Goal: Find specific page/section: Find specific page/section

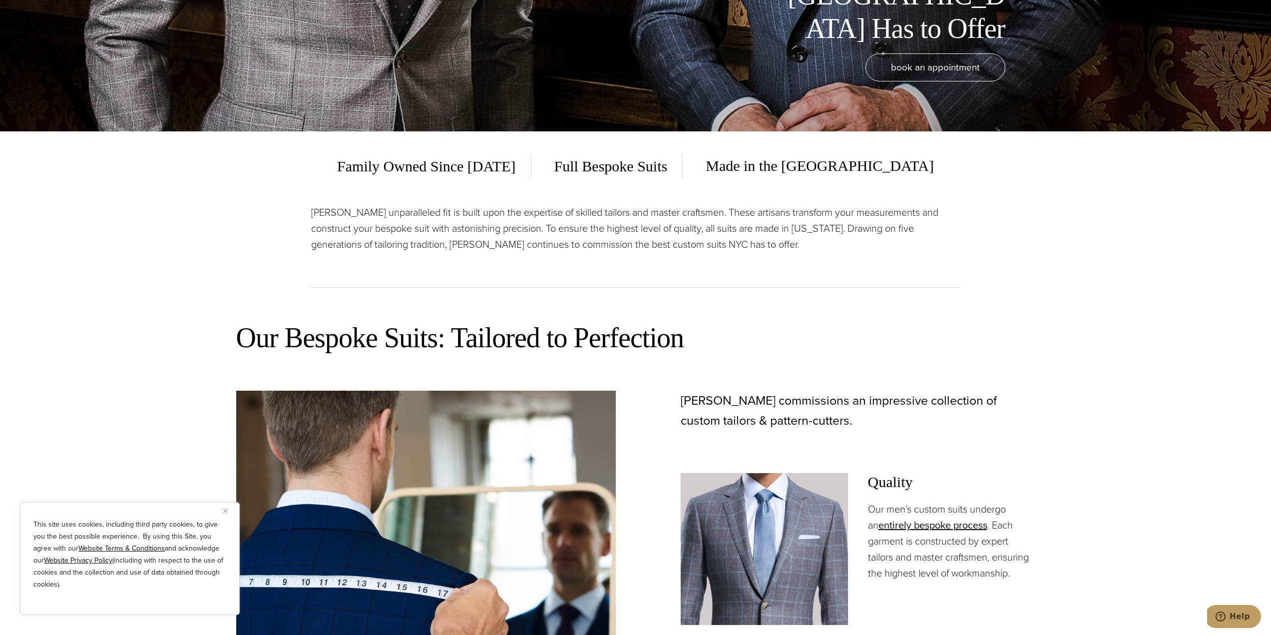
scroll to position [699, 0]
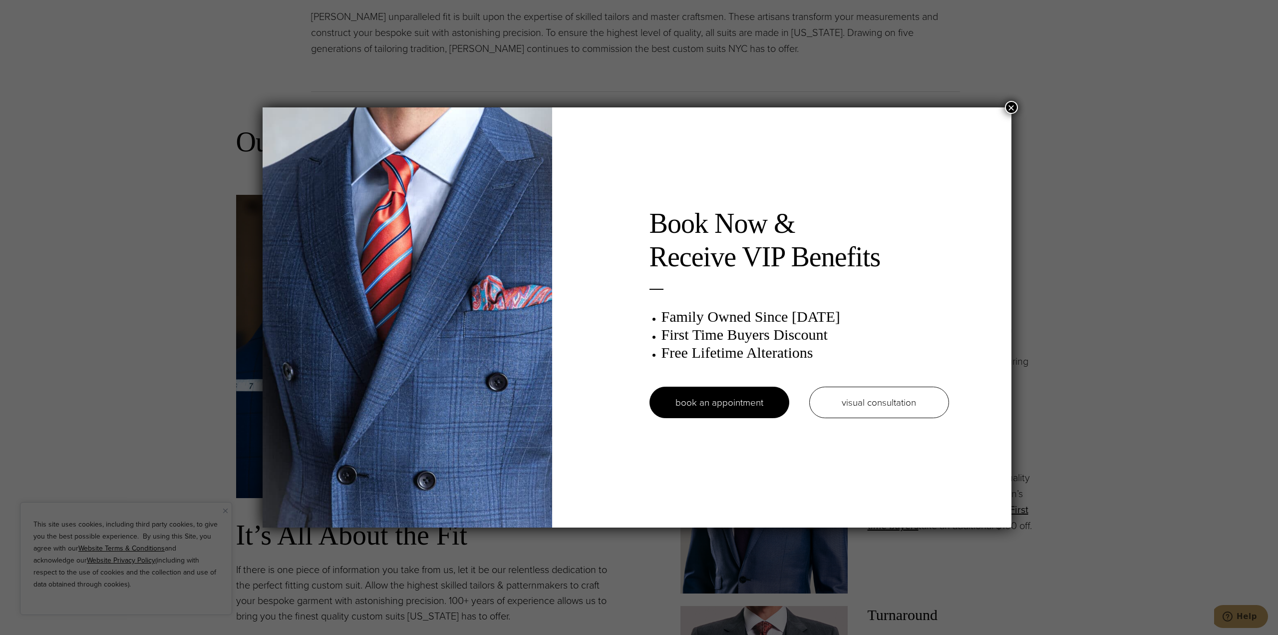
click at [1011, 106] on button "×" at bounding box center [1011, 107] width 13 height 13
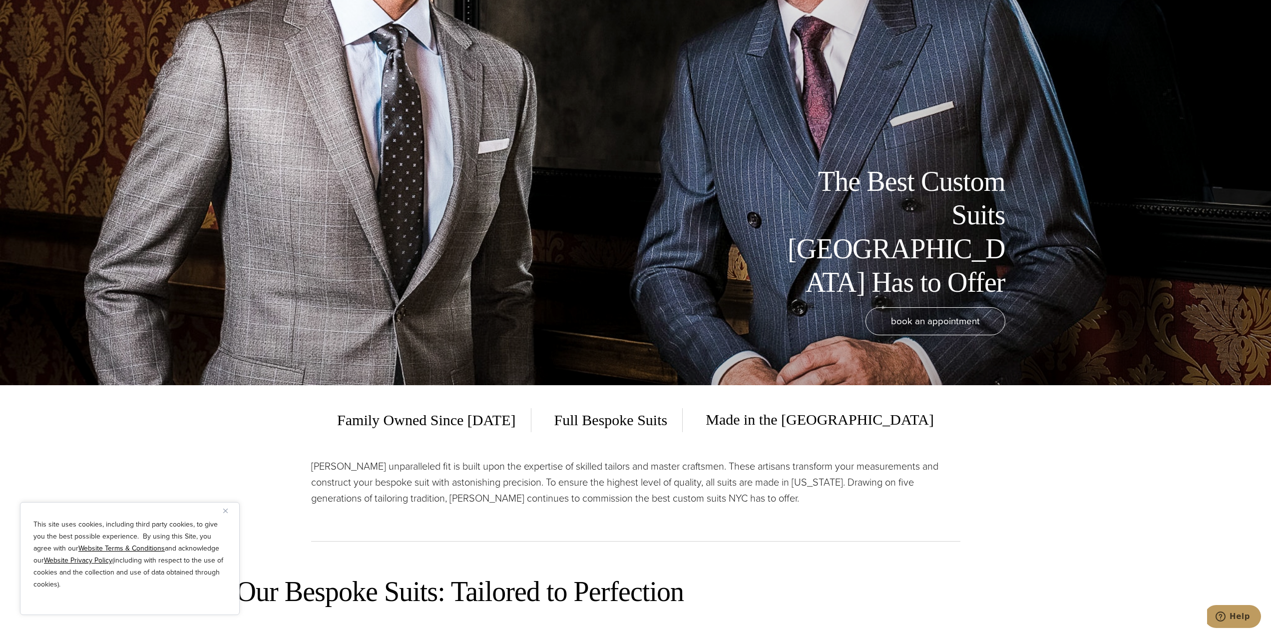
scroll to position [0, 0]
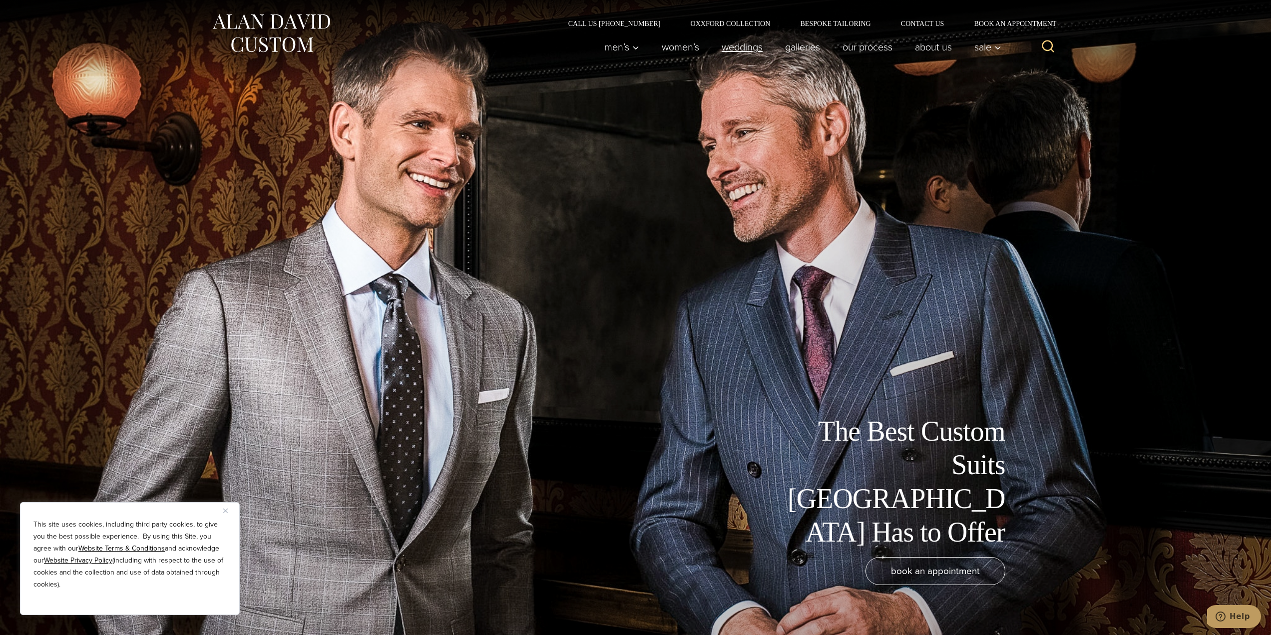
click at [733, 47] on link "weddings" at bounding box center [741, 47] width 63 height 20
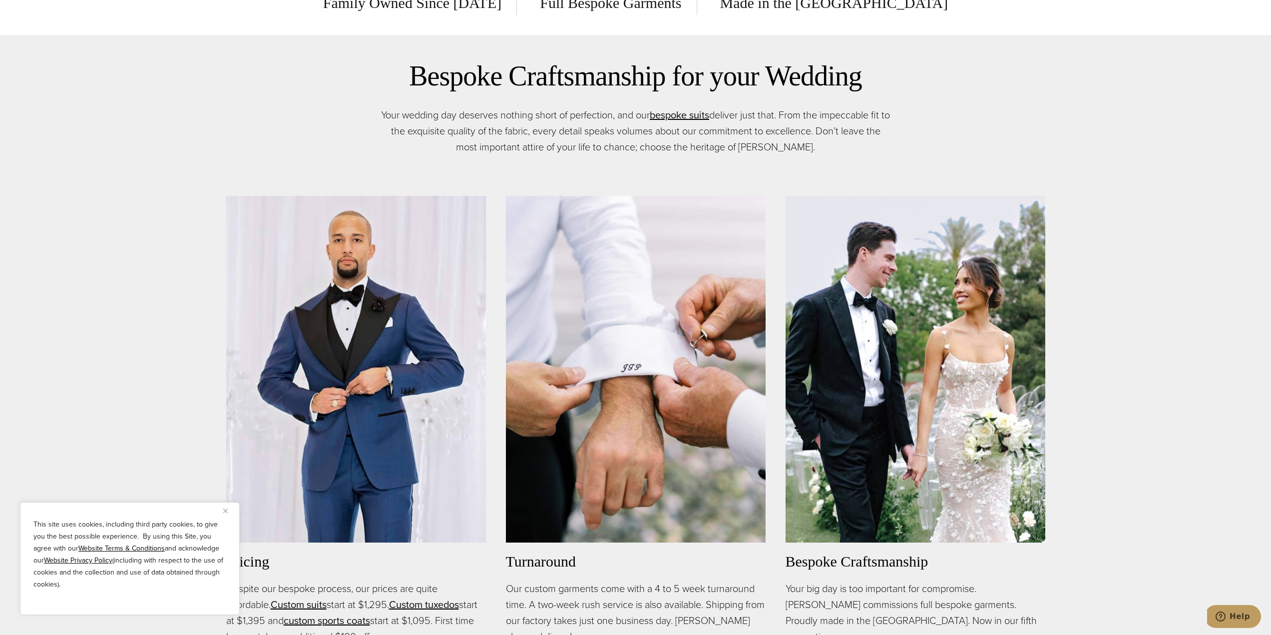
scroll to position [549, 0]
